Goal: Task Accomplishment & Management: Use online tool/utility

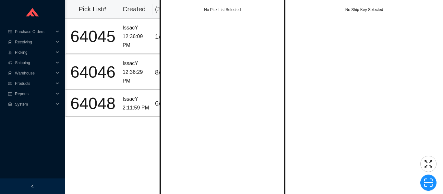
scroll to position [0, 24]
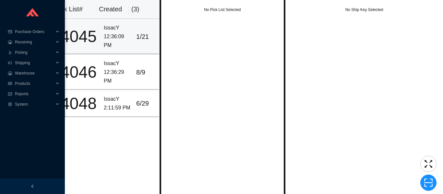
click at [108, 39] on div "12:36:09 PM" at bounding box center [117, 40] width 27 height 17
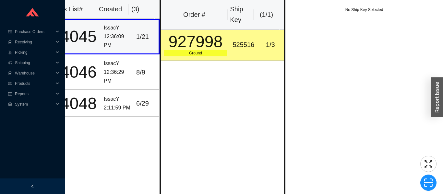
scroll to position [0, 0]
click at [197, 47] on div "927998" at bounding box center [196, 42] width 64 height 16
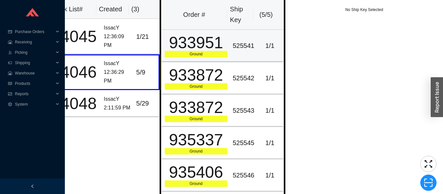
click at [289, 140] on div "No Ship Key Selected" at bounding box center [363, 97] width 157 height 194
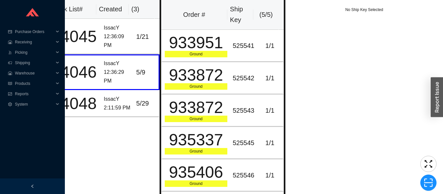
click at [112, 80] on div "12:36:29 PM" at bounding box center [117, 76] width 27 height 17
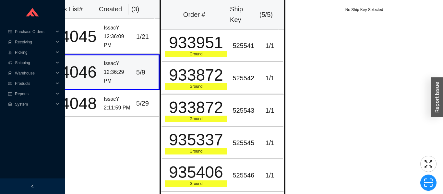
click at [116, 98] on div "IssacY" at bounding box center [117, 99] width 27 height 9
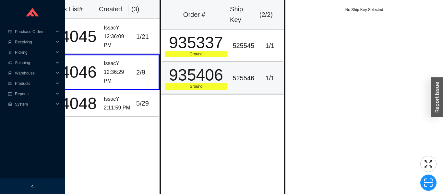
click at [203, 77] on div "935406" at bounding box center [196, 75] width 63 height 16
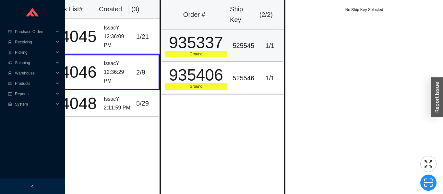
click at [199, 56] on div "Ground" at bounding box center [196, 54] width 63 height 6
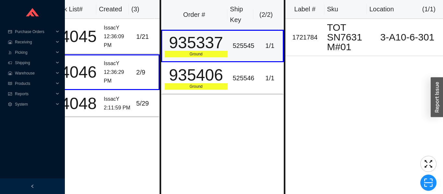
click at [200, 80] on div "935406" at bounding box center [196, 75] width 63 height 16
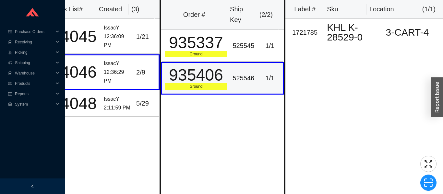
click at [196, 54] on div "Ground" at bounding box center [196, 54] width 63 height 6
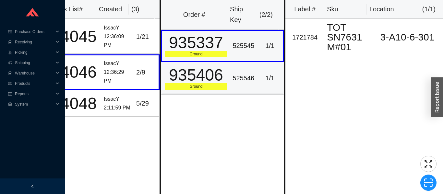
click at [192, 70] on div "935406" at bounding box center [196, 75] width 63 height 16
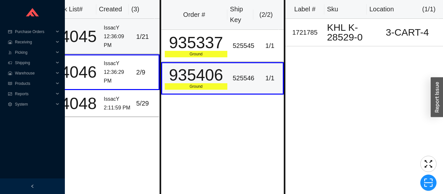
click at [101, 38] on td "IssacY 12:36:09 PM" at bounding box center [117, 37] width 32 height 36
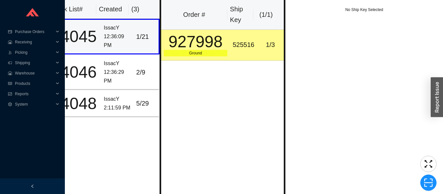
click at [104, 77] on div "12:36:29 PM" at bounding box center [117, 76] width 27 height 17
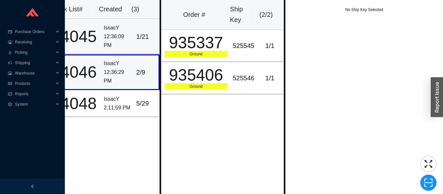
click at [104, 32] on div "12:36:09 PM" at bounding box center [117, 40] width 27 height 17
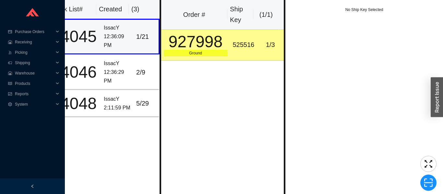
click at [185, 50] on div "927998" at bounding box center [196, 42] width 64 height 16
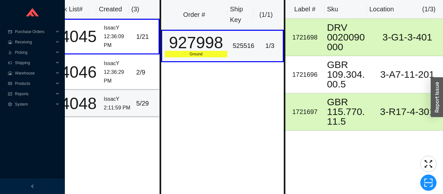
click at [113, 102] on div "IssacY" at bounding box center [117, 99] width 27 height 9
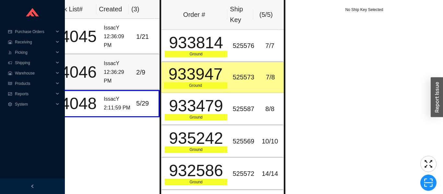
click at [104, 78] on div "12:36:29 PM" at bounding box center [117, 76] width 27 height 17
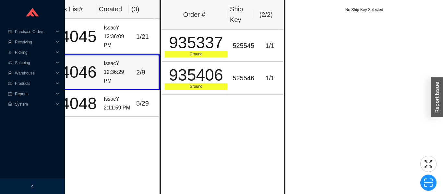
click at [202, 47] on div "935337" at bounding box center [196, 43] width 63 height 16
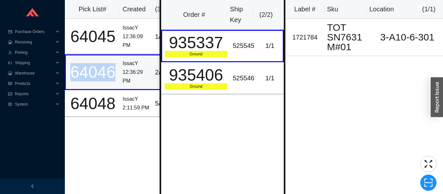
copy div "64046"
click at [34, 52] on span "Picking" at bounding box center [34, 52] width 39 height 10
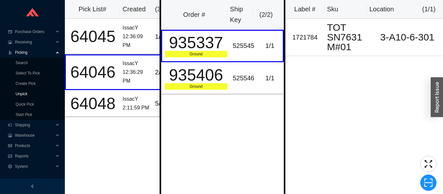
click at [23, 94] on link "Unpick" at bounding box center [22, 94] width 12 height 5
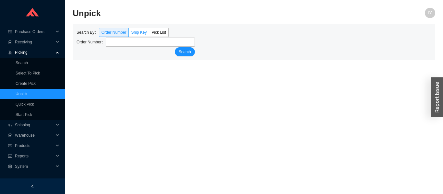
click at [141, 31] on span "Ship Key" at bounding box center [139, 32] width 16 height 5
click at [129, 34] on input "Ship Key" at bounding box center [129, 34] width 0 height 0
click at [161, 32] on span "Pick List" at bounding box center [158, 32] width 15 height 5
click at [149, 34] on input "Pick List" at bounding box center [149, 34] width 0 height 0
type input "64046"
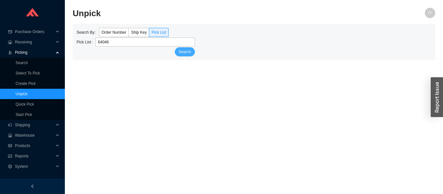
click at [182, 52] on span "Search" at bounding box center [185, 52] width 12 height 6
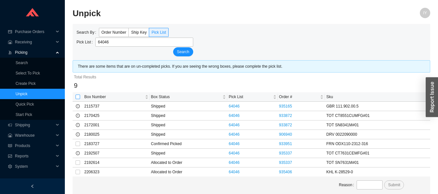
click at [78, 97] on input "checkbox" at bounding box center [77, 97] width 5 height 5
checkbox input "false"
checkbox input "true"
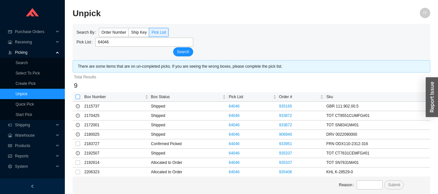
checkbox input "true"
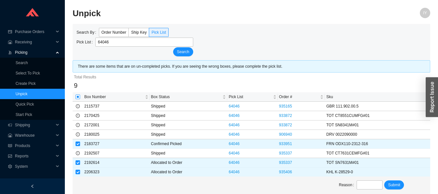
scroll to position [10, 0]
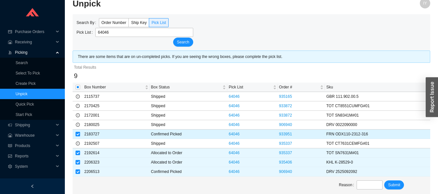
click at [80, 132] on input "checkbox" at bounding box center [77, 134] width 5 height 5
checkbox input "false"
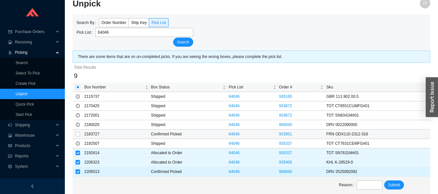
click at [78, 172] on input "checkbox" at bounding box center [77, 171] width 5 height 5
checkbox input "false"
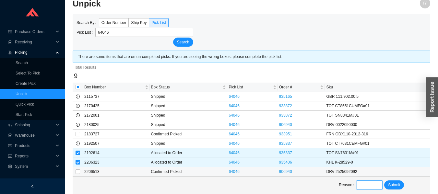
click at [364, 183] on input "text" at bounding box center [369, 184] width 26 height 9
type input "unpick"
click at [391, 183] on span "Submit" at bounding box center [394, 185] width 12 height 6
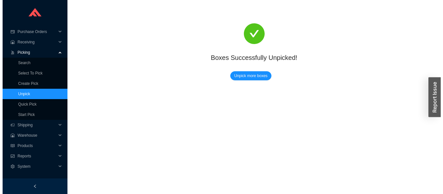
scroll to position [0, 0]
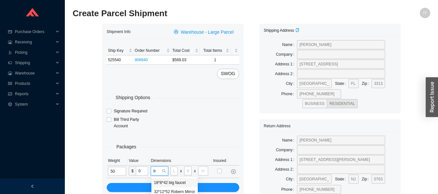
type input "bo"
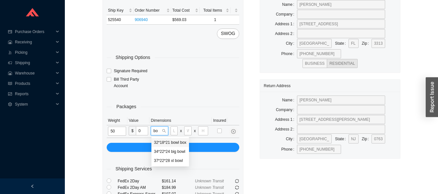
scroll to position [41, 0]
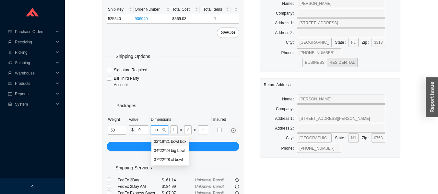
click at [170, 140] on div "32*18*21 bowl box" at bounding box center [170, 142] width 32 height 6
type input "32"
type input "18"
type input "21"
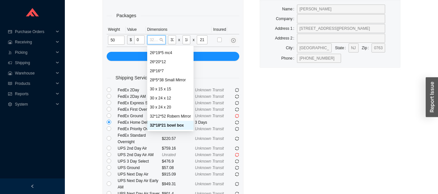
scroll to position [162, 0]
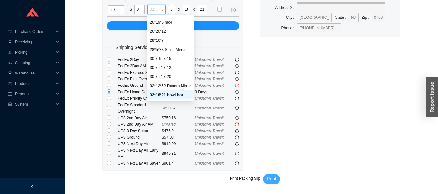
click at [270, 174] on button "Print" at bounding box center [271, 179] width 17 height 10
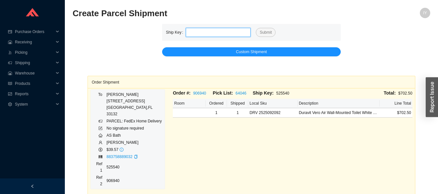
click at [199, 37] on input "tel" at bounding box center [218, 32] width 65 height 9
type input "525541"
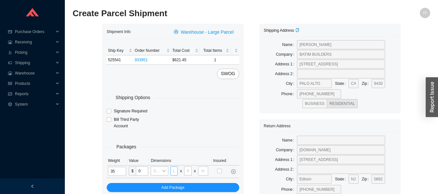
type input "35"
click at [177, 171] on input "tel" at bounding box center [173, 171] width 7 height 9
type input "29"
type input "24"
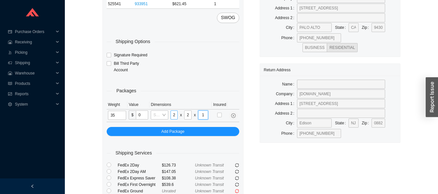
scroll to position [56, 0]
type input "1"
